Goal: Information Seeking & Learning: Learn about a topic

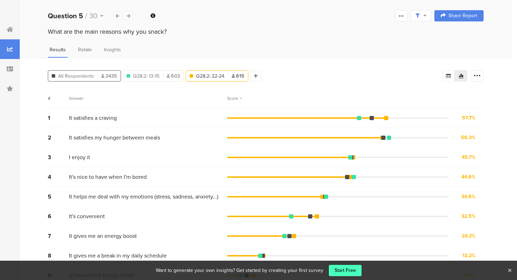
click at [91, 75] on span "All Respondents" at bounding box center [76, 75] width 36 height 7
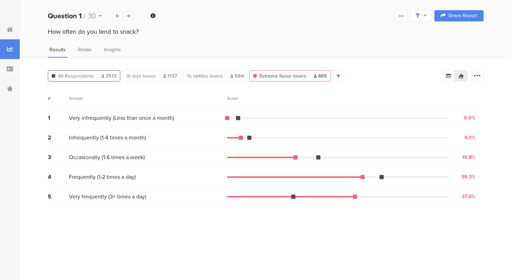
click at [85, 75] on span "All Respondents" at bounding box center [76, 75] width 36 height 7
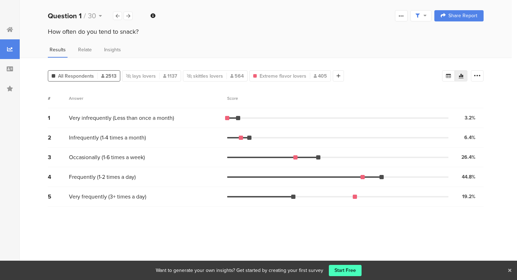
click at [330, 239] on section "# Answer Score 1 Very infrequently (Less than once a month) 3.2% 80 votes 2 Inf…" at bounding box center [266, 182] width 436 height 186
